Goal: Complete application form

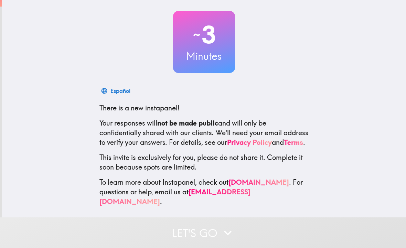
click at [233, 235] on icon "button" at bounding box center [227, 233] width 15 height 15
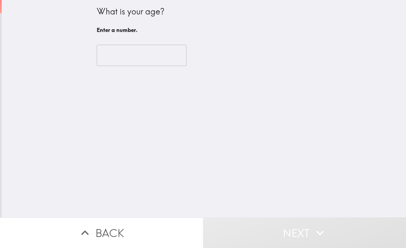
click at [162, 61] on input "number" at bounding box center [142, 55] width 90 height 21
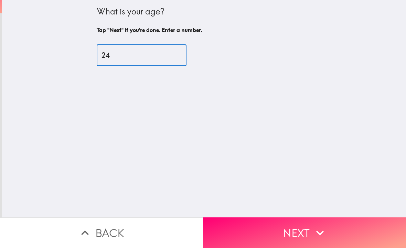
type input "24"
click at [189, 88] on div "What is your age? Tap "Next" if you're done. Enter a number. 24 ​" at bounding box center [204, 109] width 405 height 218
click at [258, 237] on button "Next" at bounding box center [304, 233] width 203 height 31
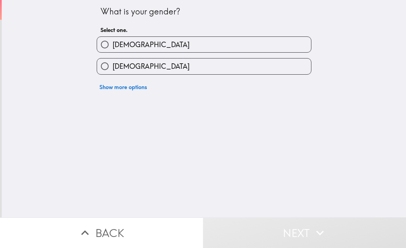
click at [214, 67] on label "[DEMOGRAPHIC_DATA]" at bounding box center [204, 66] width 214 height 15
click at [113, 67] on input "[DEMOGRAPHIC_DATA]" at bounding box center [104, 66] width 15 height 15
radio input "true"
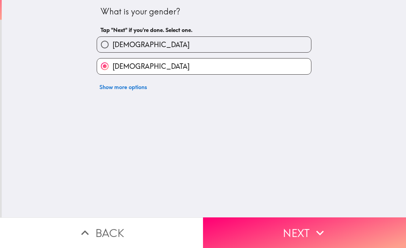
click at [262, 237] on button "Next" at bounding box center [304, 233] width 203 height 31
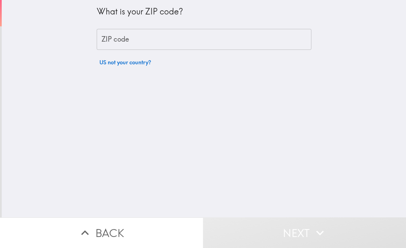
click at [243, 40] on input "ZIP code" at bounding box center [204, 39] width 215 height 21
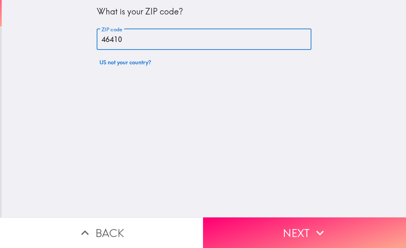
type input "46410"
click at [351, 88] on div "What is your ZIP code? ZIP code 46410 ZIP code US not your country?" at bounding box center [204, 109] width 405 height 218
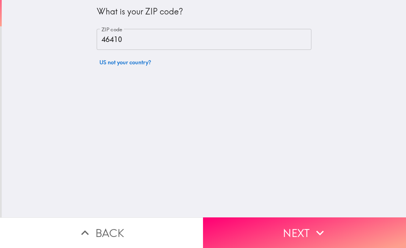
click at [257, 228] on button "Next" at bounding box center [304, 233] width 203 height 31
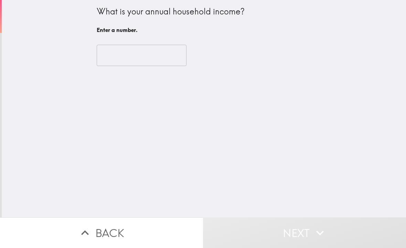
click at [182, 60] on input "number" at bounding box center [142, 55] width 90 height 21
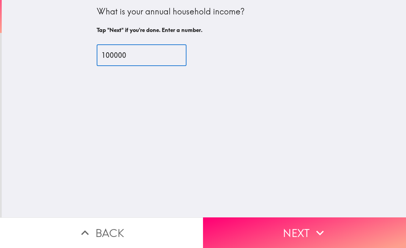
type input "100000"
click at [350, 69] on div "What is your annual household income? Tap "Next" if you're done. Enter a number…" at bounding box center [204, 109] width 405 height 218
click at [294, 245] on button "Next" at bounding box center [304, 233] width 203 height 31
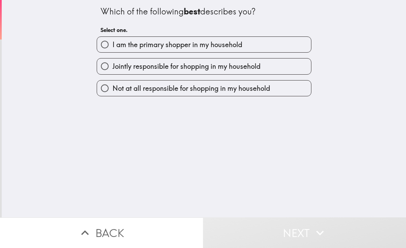
click at [260, 72] on label "Jointly responsible for shopping in my household" at bounding box center [204, 66] width 214 height 15
click at [113, 72] on input "Jointly responsible for shopping in my household" at bounding box center [104, 66] width 15 height 15
radio input "true"
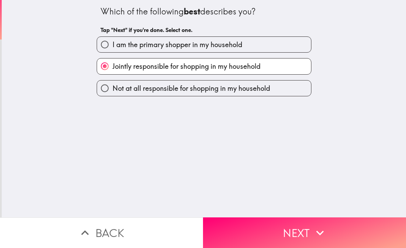
click at [271, 46] on label "I am the primary shopper in my household" at bounding box center [204, 44] width 214 height 15
click at [113, 46] on input "I am the primary shopper in my household" at bounding box center [104, 44] width 15 height 15
radio input "true"
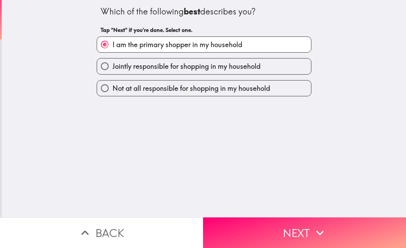
click at [277, 236] on button "Next" at bounding box center [304, 233] width 203 height 31
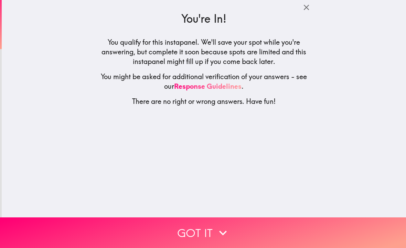
click at [267, 233] on button "Got it" at bounding box center [203, 233] width 406 height 31
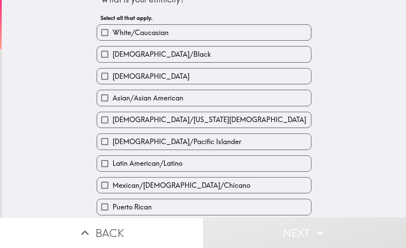
click at [246, 56] on label "[DEMOGRAPHIC_DATA]/Black" at bounding box center [204, 53] width 214 height 15
click at [113, 56] on input "[DEMOGRAPHIC_DATA]/Black" at bounding box center [104, 53] width 15 height 15
checkbox input "true"
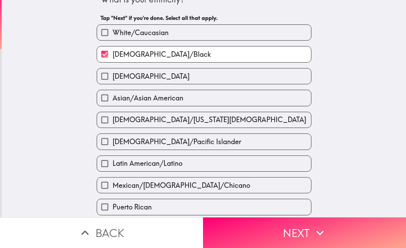
scroll to position [38, 0]
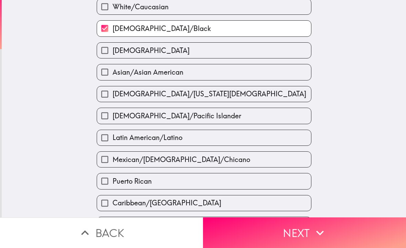
click at [259, 233] on button "Next" at bounding box center [304, 233] width 203 height 31
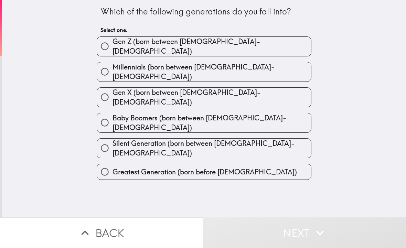
click at [250, 62] on label "Millennials (born between [DEMOGRAPHIC_DATA]-[DEMOGRAPHIC_DATA])" at bounding box center [204, 71] width 214 height 19
click at [113, 64] on input "Millennials (born between [DEMOGRAPHIC_DATA]-[DEMOGRAPHIC_DATA])" at bounding box center [104, 71] width 15 height 15
radio input "true"
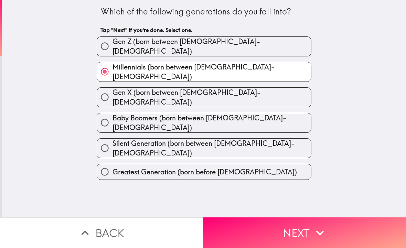
click at [274, 41] on label "Gen Z (born between [DEMOGRAPHIC_DATA]-[DEMOGRAPHIC_DATA])" at bounding box center [204, 46] width 214 height 19
click at [113, 41] on input "Gen Z (born between [DEMOGRAPHIC_DATA]-[DEMOGRAPHIC_DATA])" at bounding box center [104, 46] width 15 height 15
radio input "true"
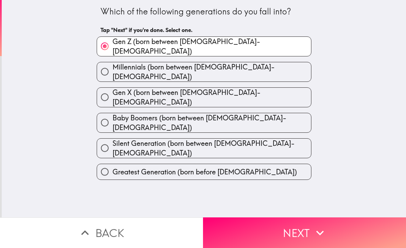
click at [270, 224] on button "Next" at bounding box center [304, 233] width 203 height 31
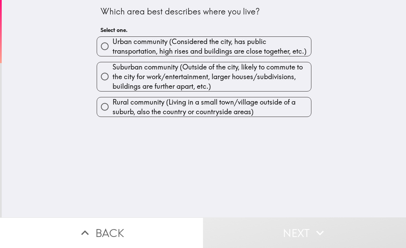
click at [261, 87] on span "Suburban community (Outside of the city, likely to commute to the city for work…" at bounding box center [212, 76] width 199 height 29
click at [113, 84] on input "Suburban community (Outside of the city, likely to commute to the city for work…" at bounding box center [104, 76] width 15 height 15
radio input "true"
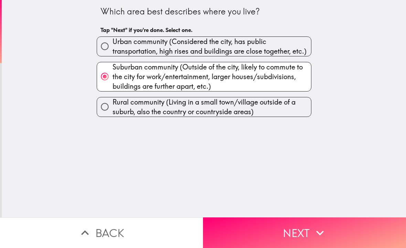
click at [264, 234] on button "Next" at bounding box center [304, 233] width 203 height 31
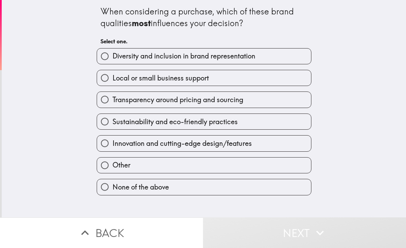
click at [243, 102] on span "Transparency around pricing and sourcing" at bounding box center [178, 100] width 131 height 10
click at [113, 102] on input "Transparency around pricing and sourcing" at bounding box center [104, 99] width 15 height 15
radio input "true"
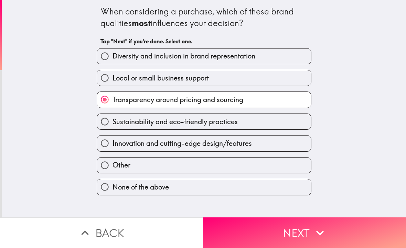
click at [275, 238] on button "Next" at bounding box center [304, 233] width 203 height 31
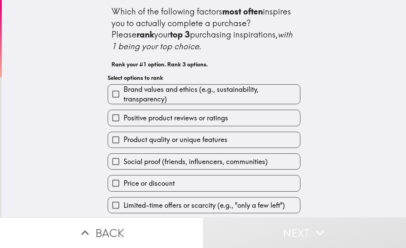
click at [263, 61] on h6 "Rank your #1 option. Rank 3 options." at bounding box center [204, 65] width 185 height 8
click at [261, 96] on span "Brand values and ethics (e.g., sustainability, transparency)" at bounding box center [212, 94] width 177 height 19
click at [124, 96] on input "Brand values and ethics (e.g., sustainability, transparency)" at bounding box center [115, 93] width 15 height 15
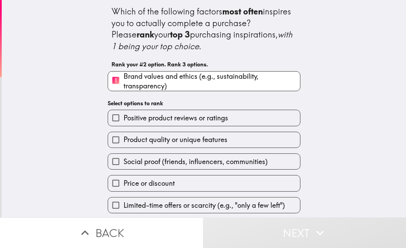
click at [252, 178] on label "Price or discount" at bounding box center [204, 183] width 192 height 15
click at [124, 178] on input "Price or discount" at bounding box center [115, 183] width 15 height 15
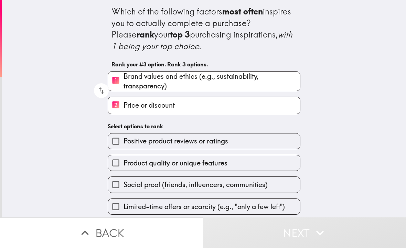
click at [277, 237] on button "Next" at bounding box center [304, 233] width 203 height 31
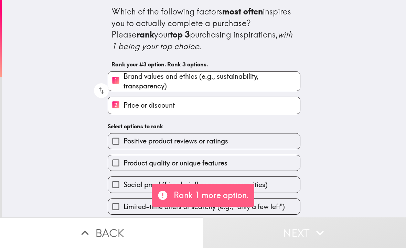
click at [268, 164] on label "Product quality or unique features" at bounding box center [204, 162] width 192 height 15
click at [124, 164] on input "Product quality or unique features" at bounding box center [115, 162] width 15 height 15
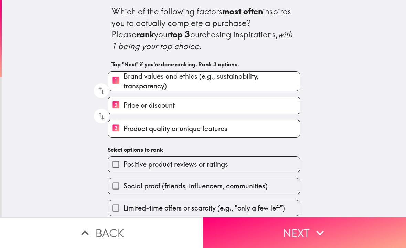
click at [285, 232] on button "Next" at bounding box center [304, 233] width 203 height 31
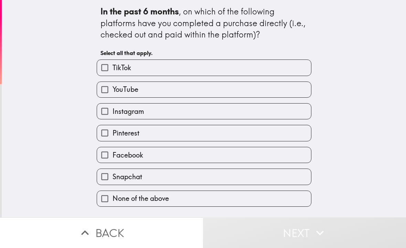
click at [249, 74] on label "TikTok" at bounding box center [204, 67] width 214 height 15
click at [113, 74] on input "TikTok" at bounding box center [104, 67] width 15 height 15
checkbox input "true"
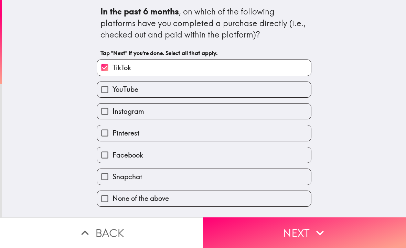
click at [251, 175] on label "Snapchat" at bounding box center [204, 176] width 214 height 15
click at [113, 175] on input "Snapchat" at bounding box center [104, 176] width 15 height 15
checkbox input "true"
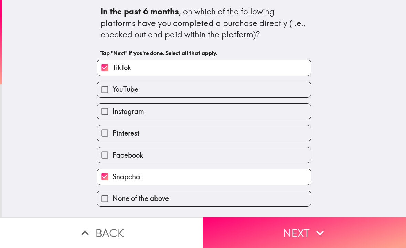
click at [269, 229] on button "Next" at bounding box center [304, 233] width 203 height 31
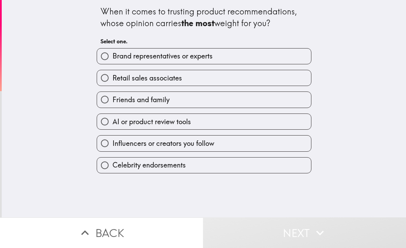
click at [260, 72] on label "Retail sales associates" at bounding box center [204, 77] width 214 height 15
click at [113, 72] on input "Retail sales associates" at bounding box center [104, 77] width 15 height 15
radio input "true"
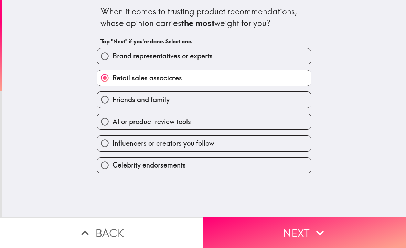
click at [271, 232] on button "Next" at bounding box center [304, 233] width 203 height 31
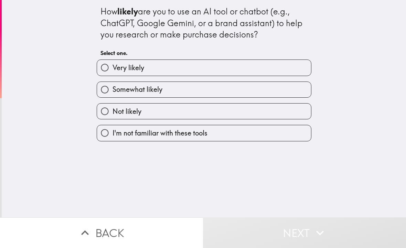
click at [243, 83] on label "Somewhat likely" at bounding box center [204, 89] width 214 height 15
click at [113, 83] on input "Somewhat likely" at bounding box center [104, 89] width 15 height 15
radio input "true"
click at [281, 229] on button "Next" at bounding box center [304, 233] width 203 height 31
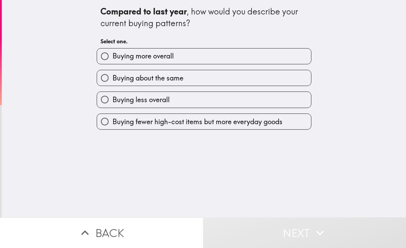
click at [233, 90] on div "Buying less overall" at bounding box center [201, 97] width 220 height 22
click at [275, 100] on label "Buying less overall" at bounding box center [204, 99] width 214 height 15
click at [113, 100] on input "Buying less overall" at bounding box center [104, 99] width 15 height 15
radio input "true"
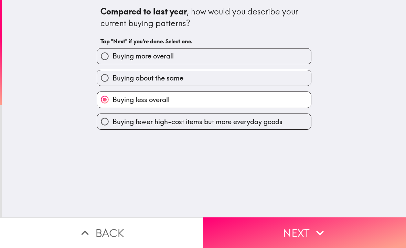
click at [278, 243] on button "Next" at bounding box center [304, 233] width 203 height 31
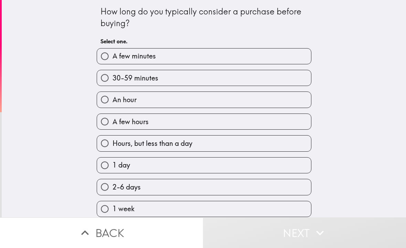
click at [230, 67] on div "30-59 minutes" at bounding box center [201, 75] width 220 height 22
click at [286, 179] on div "2-6 days" at bounding box center [201, 185] width 220 height 22
click at [273, 182] on label "2-6 days" at bounding box center [204, 186] width 214 height 15
click at [113, 182] on input "2-6 days" at bounding box center [104, 186] width 15 height 15
radio input "true"
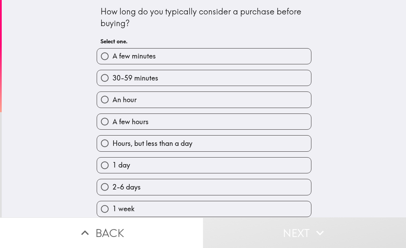
click at [289, 233] on button "Next" at bounding box center [304, 233] width 203 height 31
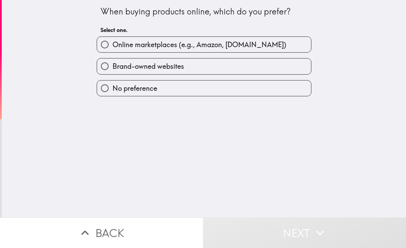
click at [253, 39] on label "Online marketplaces (e.g., Amazon, [DOMAIN_NAME])" at bounding box center [204, 44] width 214 height 15
click at [113, 39] on input "Online marketplaces (e.g., Amazon, [DOMAIN_NAME])" at bounding box center [104, 44] width 15 height 15
radio input "true"
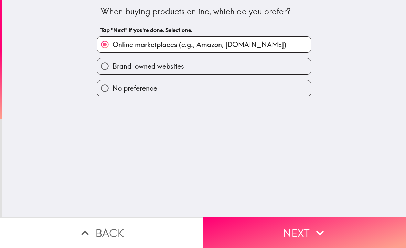
click at [264, 232] on button "Next" at bounding box center [304, 233] width 203 height 31
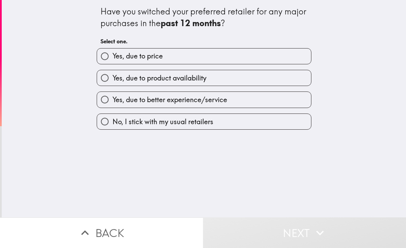
click at [209, 63] on label "Yes, due to price" at bounding box center [204, 56] width 214 height 15
click at [113, 63] on input "Yes, due to price" at bounding box center [104, 56] width 15 height 15
radio input "true"
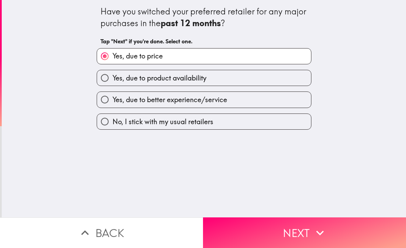
click at [271, 231] on button "Next" at bounding box center [304, 233] width 203 height 31
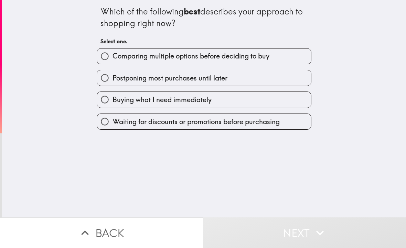
click at [233, 71] on label "Postponing most purchases until later" at bounding box center [204, 77] width 214 height 15
click at [113, 71] on input "Postponing most purchases until later" at bounding box center [104, 77] width 15 height 15
radio input "true"
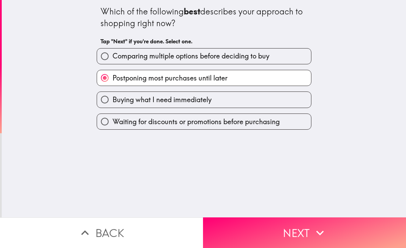
click at [285, 239] on button "Next" at bounding box center [304, 233] width 203 height 31
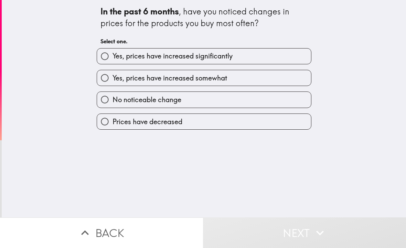
click at [106, 107] on input "No noticeable change" at bounding box center [104, 99] width 15 height 15
radio input "true"
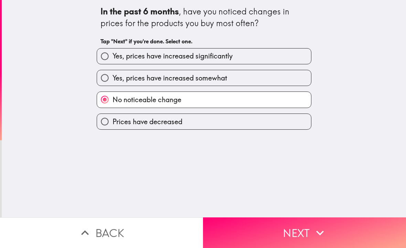
click at [348, 223] on button "Next" at bounding box center [304, 233] width 203 height 31
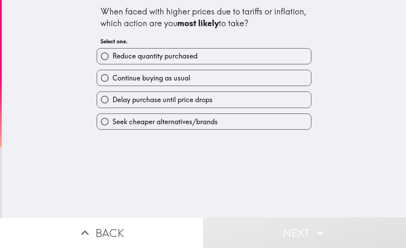
click at [108, 81] on input "Continue buying as usual" at bounding box center [104, 77] width 15 height 15
radio input "true"
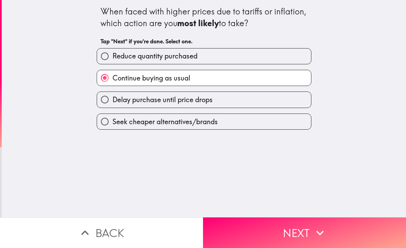
click at [354, 235] on button "Next" at bounding box center [304, 233] width 203 height 31
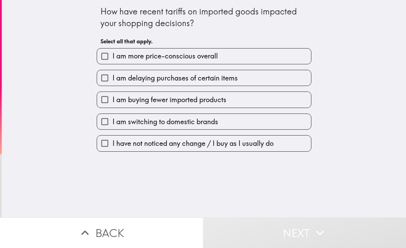
click at [122, 116] on label "I am switching to domestic brands" at bounding box center [204, 121] width 214 height 15
click at [113, 116] on input "I am switching to domestic brands" at bounding box center [104, 121] width 15 height 15
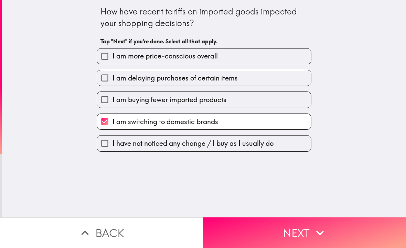
click at [122, 116] on label "I am switching to domestic brands" at bounding box center [204, 121] width 214 height 15
click at [113, 116] on input "I am switching to domestic brands" at bounding box center [104, 121] width 15 height 15
checkbox input "false"
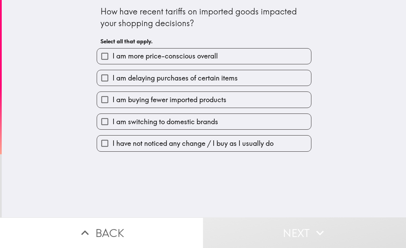
click at [355, 236] on button "Next" at bounding box center [304, 233] width 203 height 31
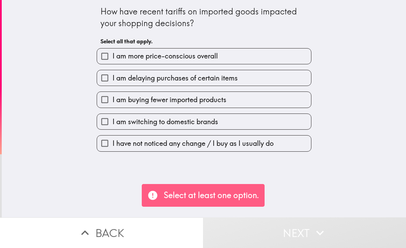
click at [110, 86] on input "I am delaying purchases of certain items" at bounding box center [104, 77] width 15 height 15
checkbox input "true"
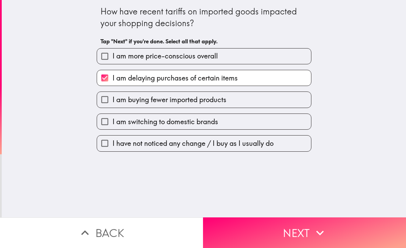
click at [353, 234] on button "Next" at bounding box center [304, 233] width 203 height 31
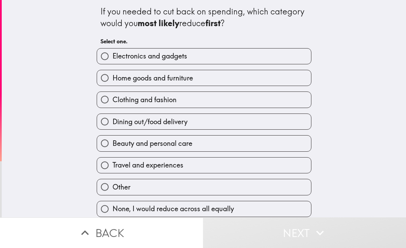
click at [352, 232] on button "Next" at bounding box center [304, 233] width 203 height 31
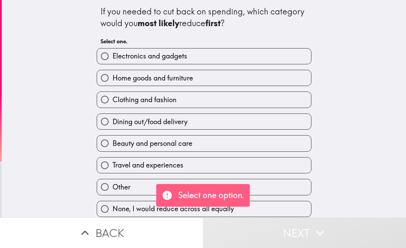
click at [116, 115] on label "Dining out/food delivery" at bounding box center [204, 121] width 214 height 15
click at [113, 115] on input "Dining out/food delivery" at bounding box center [104, 121] width 15 height 15
radio input "true"
click at [351, 232] on button "Next" at bounding box center [304, 233] width 203 height 31
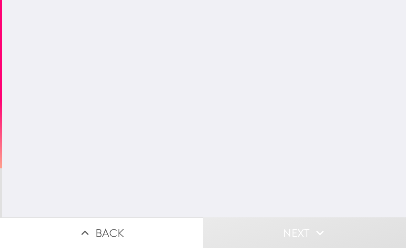
click at [351, 232] on button "Next" at bounding box center [304, 233] width 203 height 31
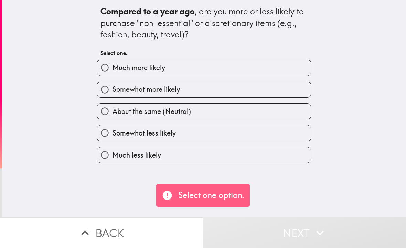
click at [117, 118] on label "About the same (Neutral)" at bounding box center [204, 111] width 214 height 15
click at [113, 118] on input "About the same (Neutral)" at bounding box center [104, 111] width 15 height 15
radio input "true"
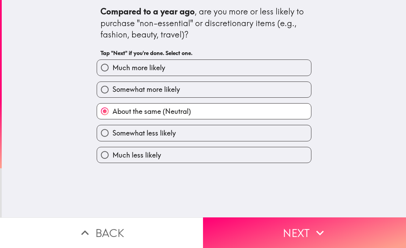
click at [350, 233] on button "Next" at bounding box center [304, 233] width 203 height 31
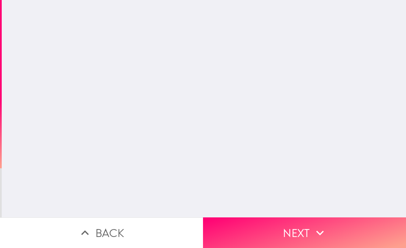
click at [351, 232] on button "Next" at bounding box center [304, 233] width 203 height 31
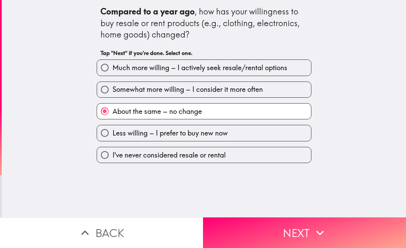
click at [350, 230] on button "Next" at bounding box center [304, 233] width 203 height 31
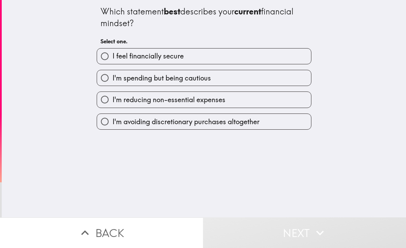
click at [115, 119] on span "I'm avoiding discretionary purchases altogether" at bounding box center [186, 122] width 147 height 10
click at [113, 119] on input "I'm avoiding discretionary purchases altogether" at bounding box center [104, 121] width 15 height 15
radio input "true"
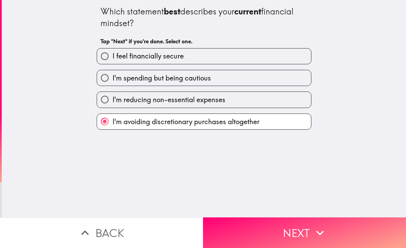
click at [348, 228] on button "Next" at bounding box center [304, 233] width 203 height 31
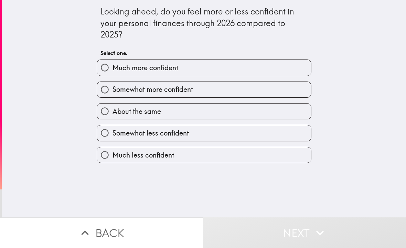
click at [346, 230] on button "Next" at bounding box center [304, 233] width 203 height 31
click at [346, 229] on button "Next" at bounding box center [304, 233] width 203 height 31
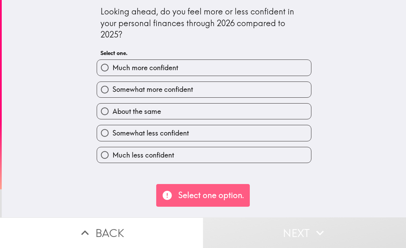
click at [106, 94] on input "Somewhat more confident" at bounding box center [104, 89] width 15 height 15
radio input "true"
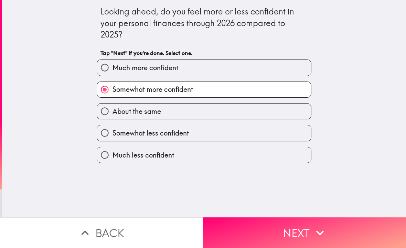
click at [346, 230] on button "Next" at bounding box center [304, 233] width 203 height 31
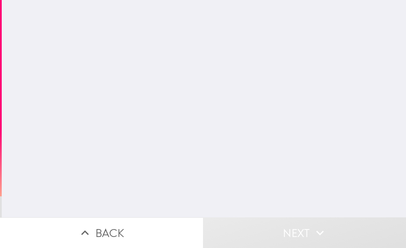
click at [346, 230] on button "Next" at bounding box center [304, 233] width 203 height 31
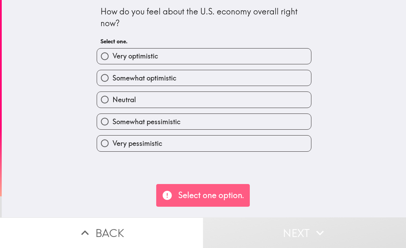
click at [346, 231] on button "Next" at bounding box center [304, 233] width 203 height 31
click at [111, 96] on input "Neutral" at bounding box center [104, 99] width 15 height 15
radio input "true"
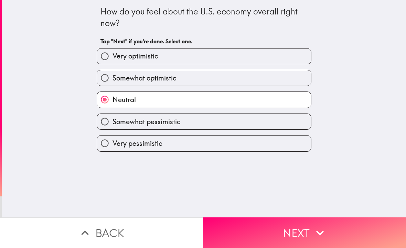
click at [346, 232] on button "Next" at bounding box center [304, 233] width 203 height 31
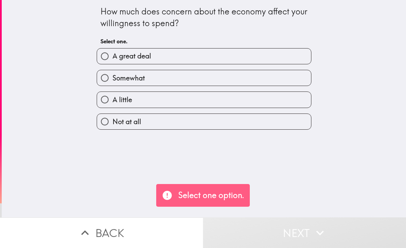
click at [346, 232] on button "Next" at bounding box center [304, 233] width 203 height 31
click at [115, 98] on span "A little" at bounding box center [123, 100] width 20 height 10
click at [113, 98] on input "A little" at bounding box center [104, 99] width 15 height 15
radio input "true"
click at [112, 98] on input "A little" at bounding box center [104, 99] width 15 height 15
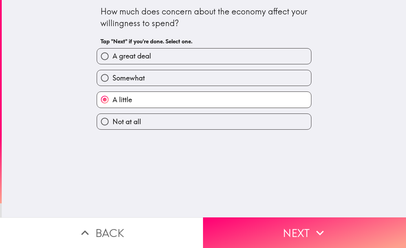
click at [346, 231] on button "Next" at bounding box center [304, 233] width 203 height 31
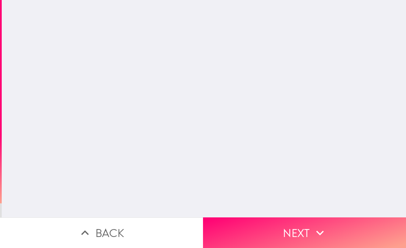
click at [346, 230] on button "Next" at bounding box center [304, 233] width 203 height 31
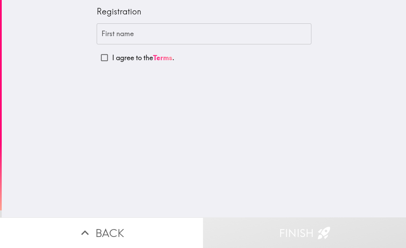
click at [103, 59] on input "I agree to the Terms ." at bounding box center [104, 57] width 15 height 15
checkbox input "true"
click at [112, 37] on div "First name First name" at bounding box center [204, 33] width 215 height 21
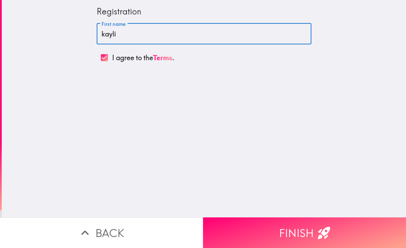
type input "kayli"
click at [177, 98] on div "Registration First name [PERSON_NAME] First name I agree to the Terms ." at bounding box center [204, 109] width 405 height 218
